Goal: Complete application form

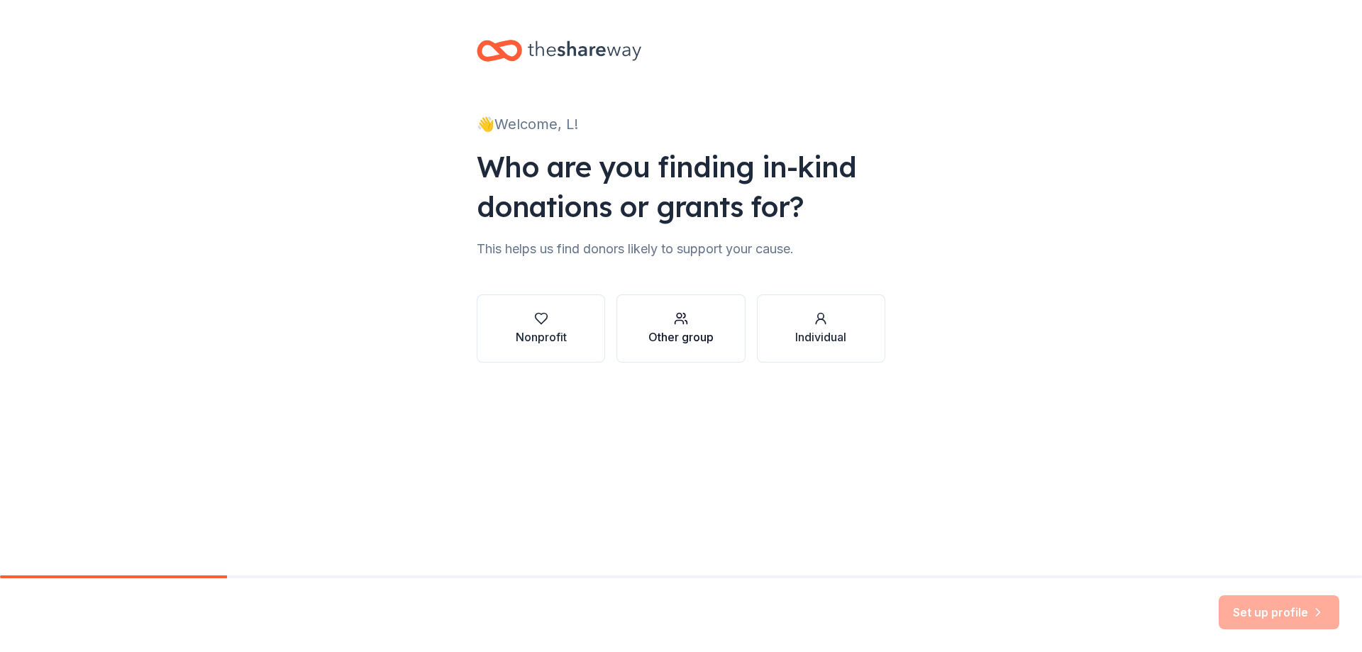
click at [665, 346] on button "Other group" at bounding box center [681, 328] width 128 height 68
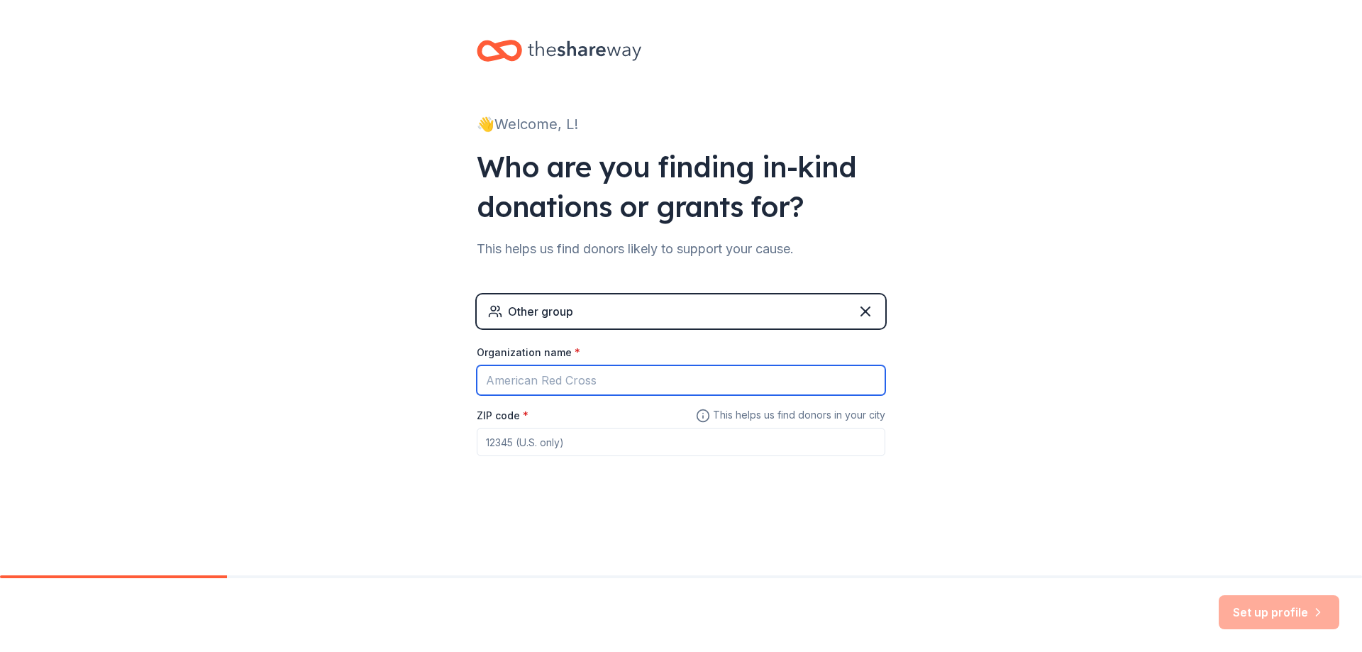
click at [639, 375] on input "Organization name *" at bounding box center [681, 380] width 409 height 30
click at [673, 313] on div "Other group" at bounding box center [681, 311] width 409 height 34
click at [868, 318] on icon at bounding box center [865, 311] width 17 height 17
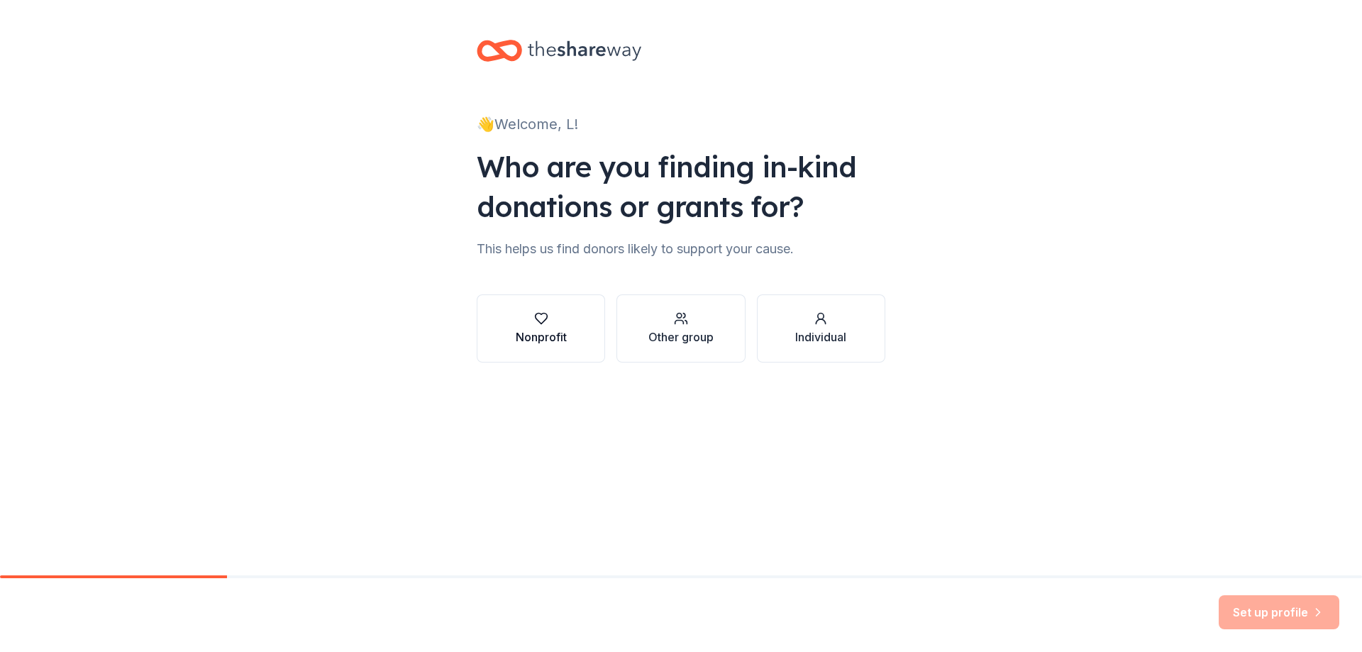
click at [547, 337] on div "Nonprofit" at bounding box center [541, 337] width 51 height 17
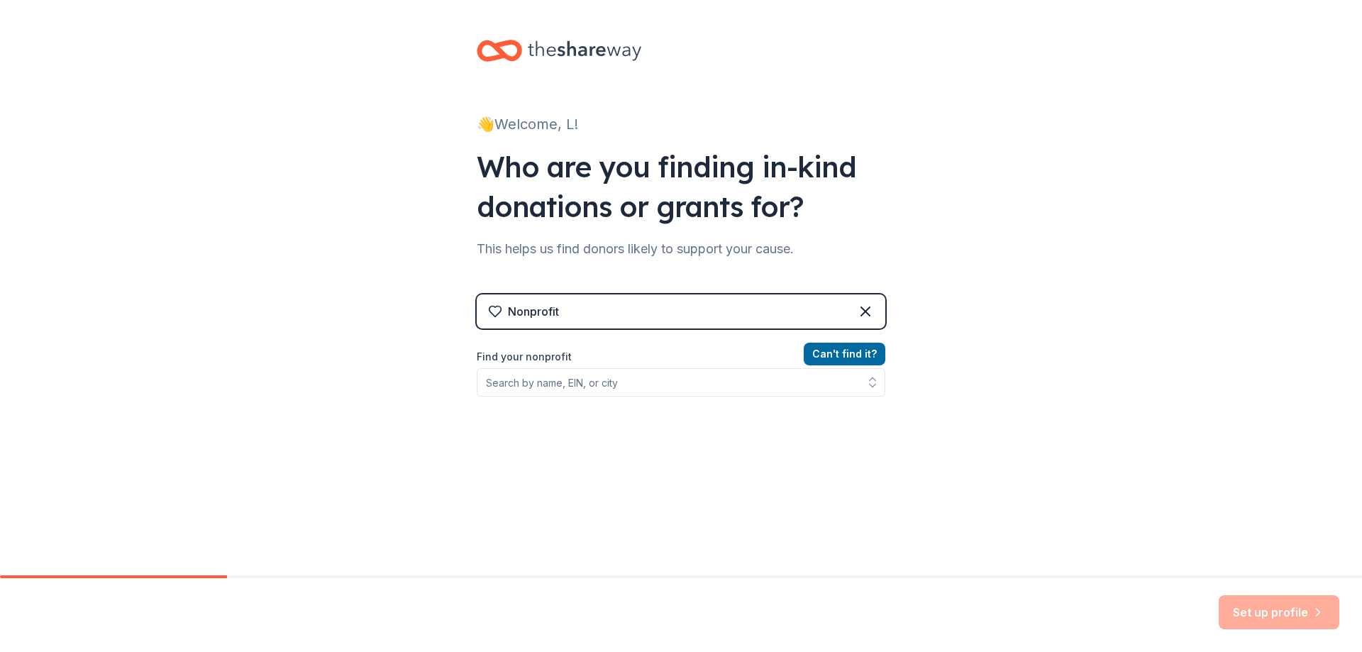
click at [611, 317] on div "Nonprofit" at bounding box center [681, 311] width 409 height 34
click at [869, 314] on div "Nonprofit" at bounding box center [681, 311] width 409 height 34
click at [861, 313] on icon at bounding box center [865, 311] width 17 height 17
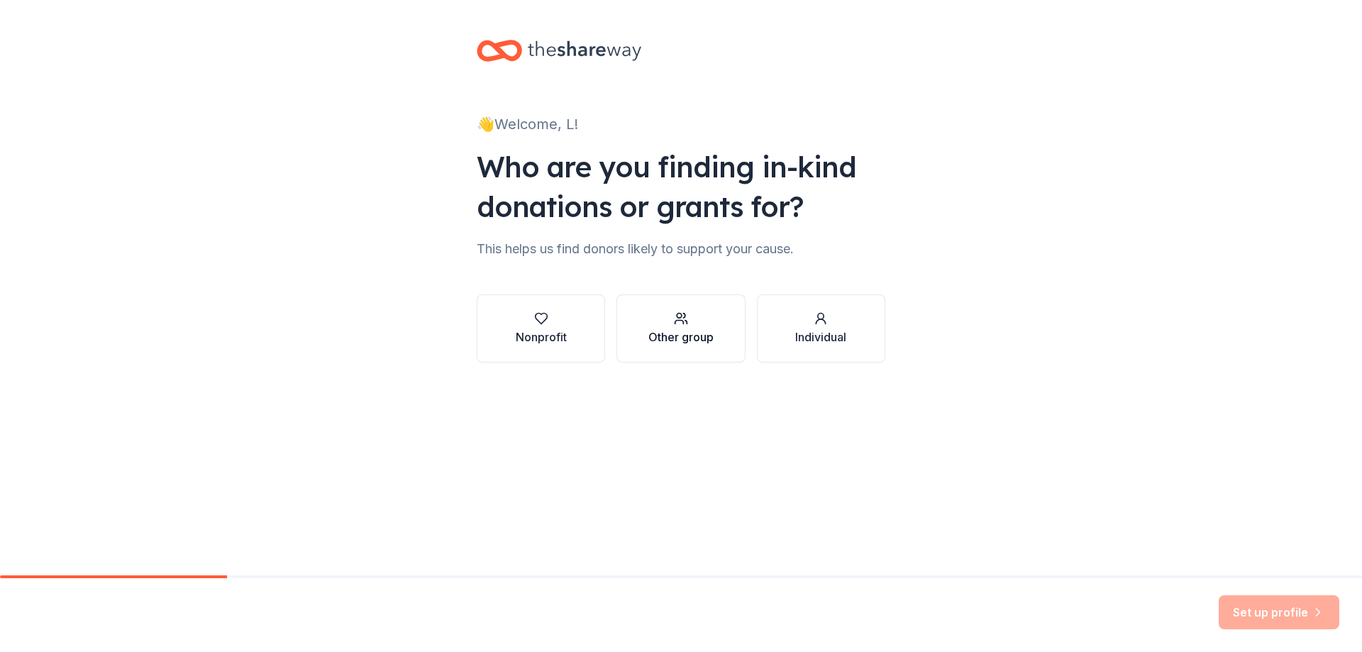
click at [709, 337] on div "Other group" at bounding box center [681, 337] width 65 height 17
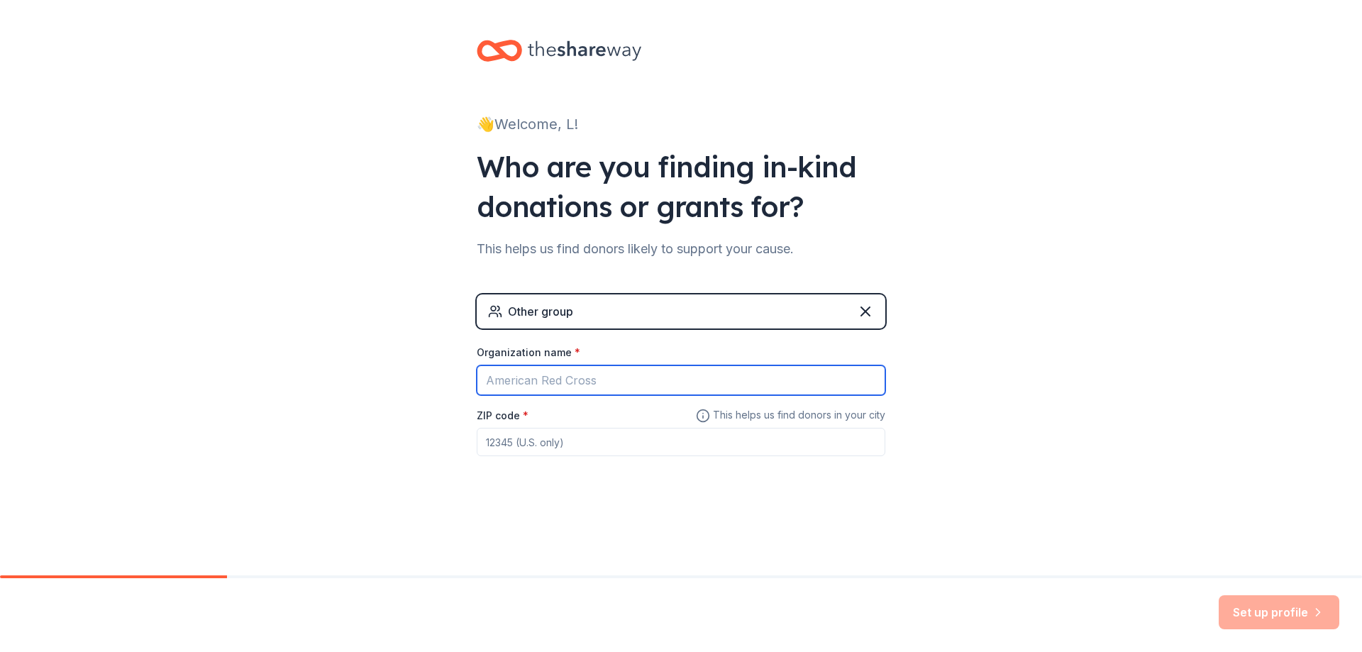
click at [594, 385] on input "Organization name *" at bounding box center [681, 380] width 409 height 30
type input "bear branch"
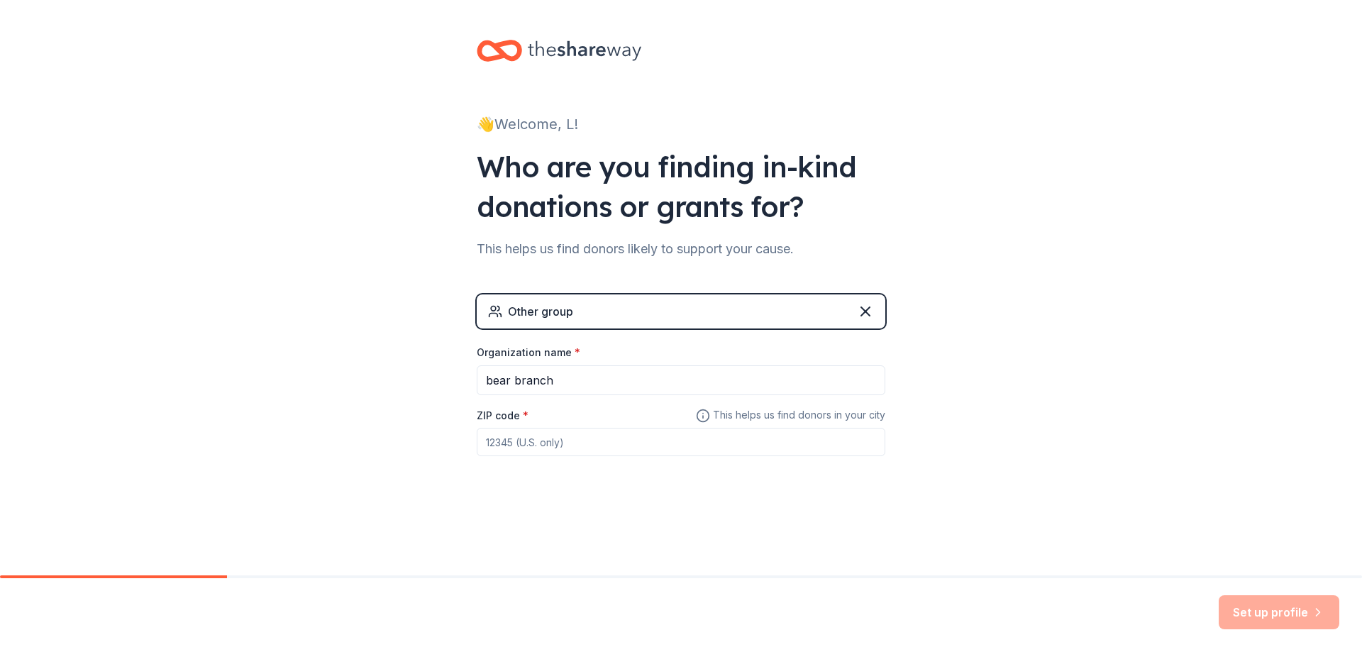
click at [576, 447] on input "ZIP code *" at bounding box center [681, 442] width 409 height 28
type input "77339"
click at [1260, 610] on button "Set up profile" at bounding box center [1279, 612] width 121 height 34
